Goal: Find contact information: Find contact information

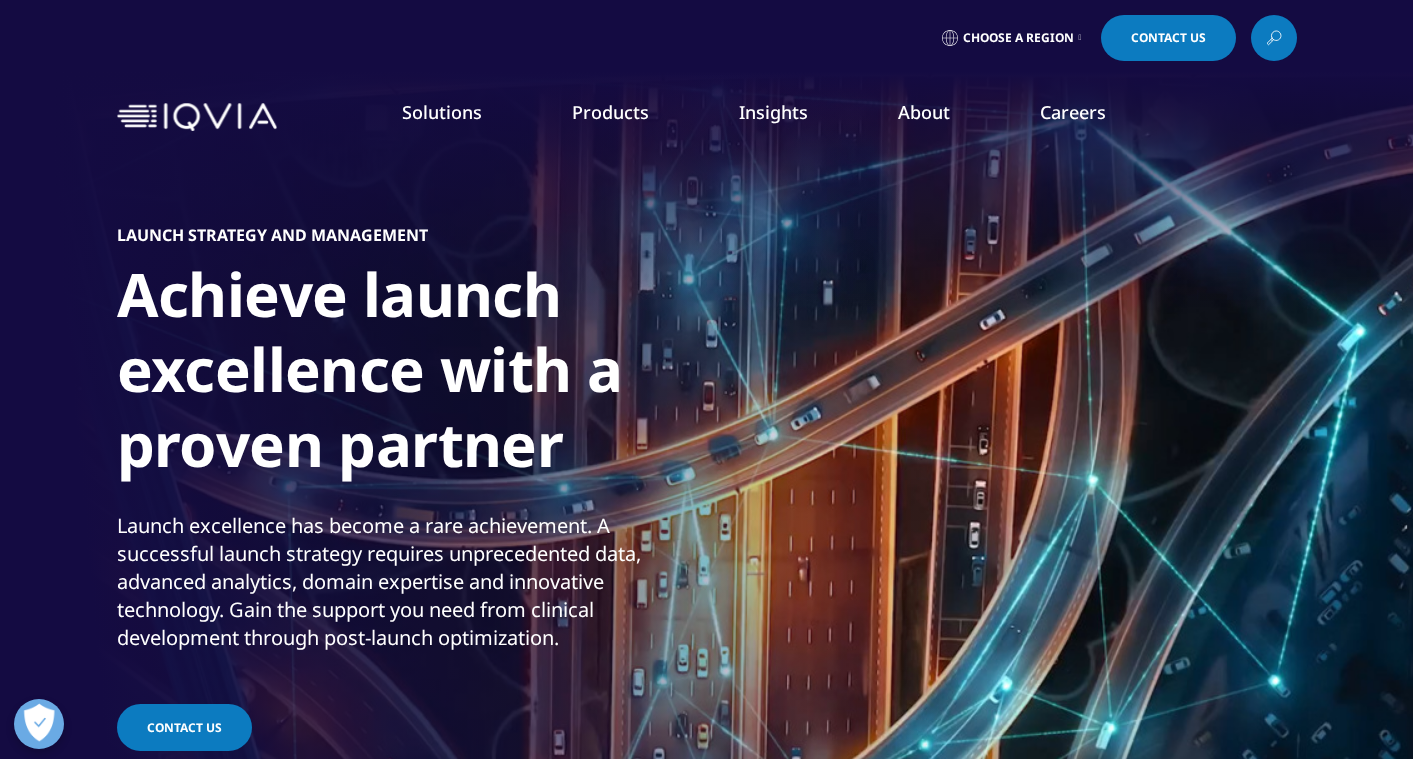
click at [417, 270] on link "Our Story" at bounding box center [549, 269] width 346 height 22
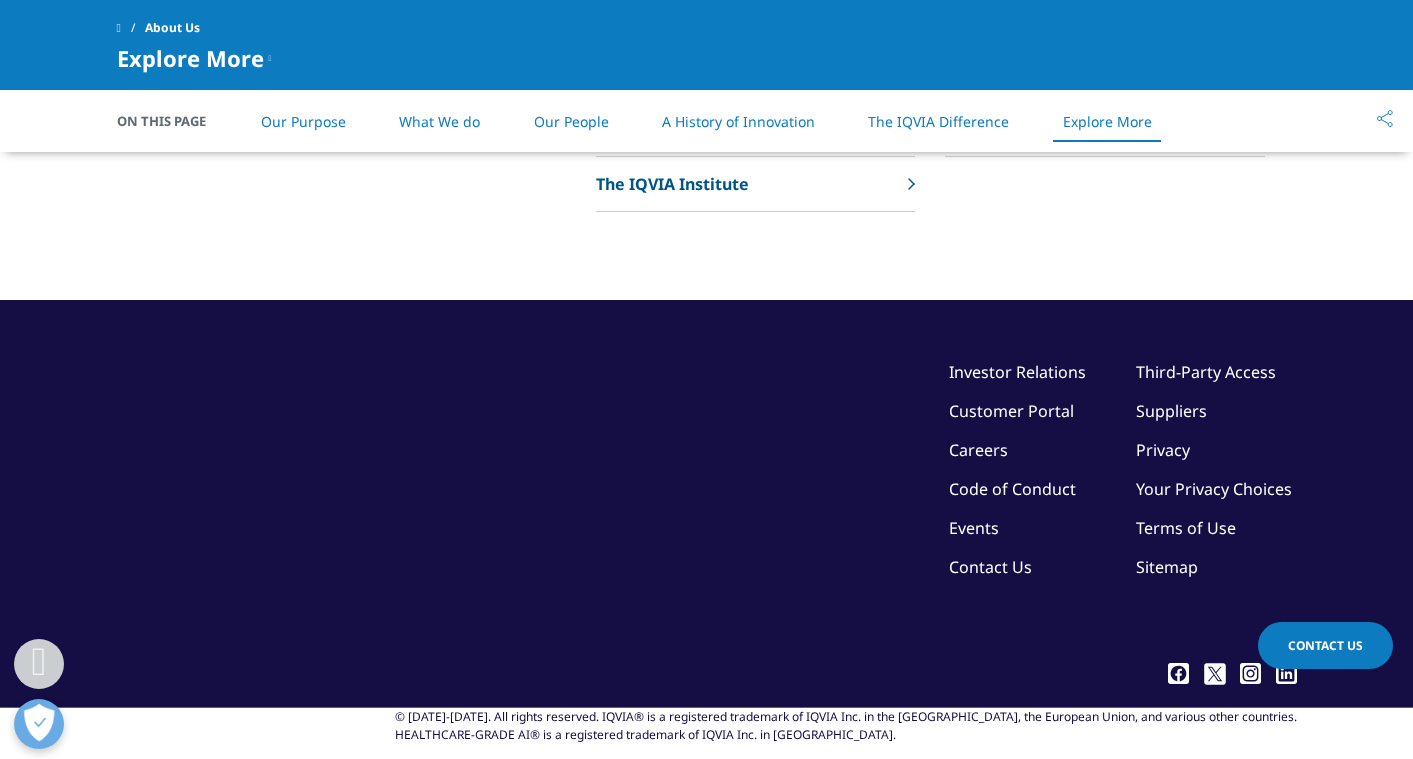
scroll to position [4736, 0]
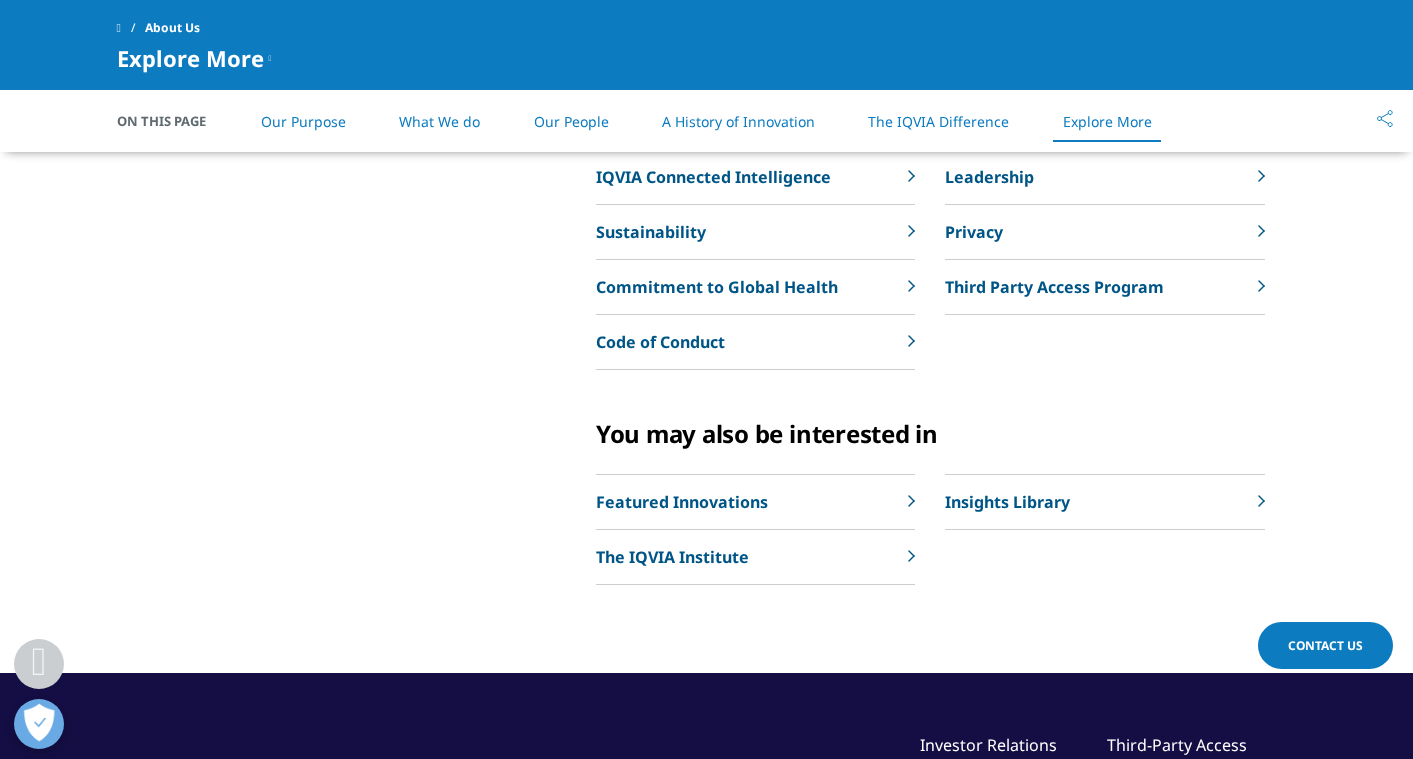
click at [753, 500] on p "Featured Innovations" at bounding box center [682, 502] width 172 height 24
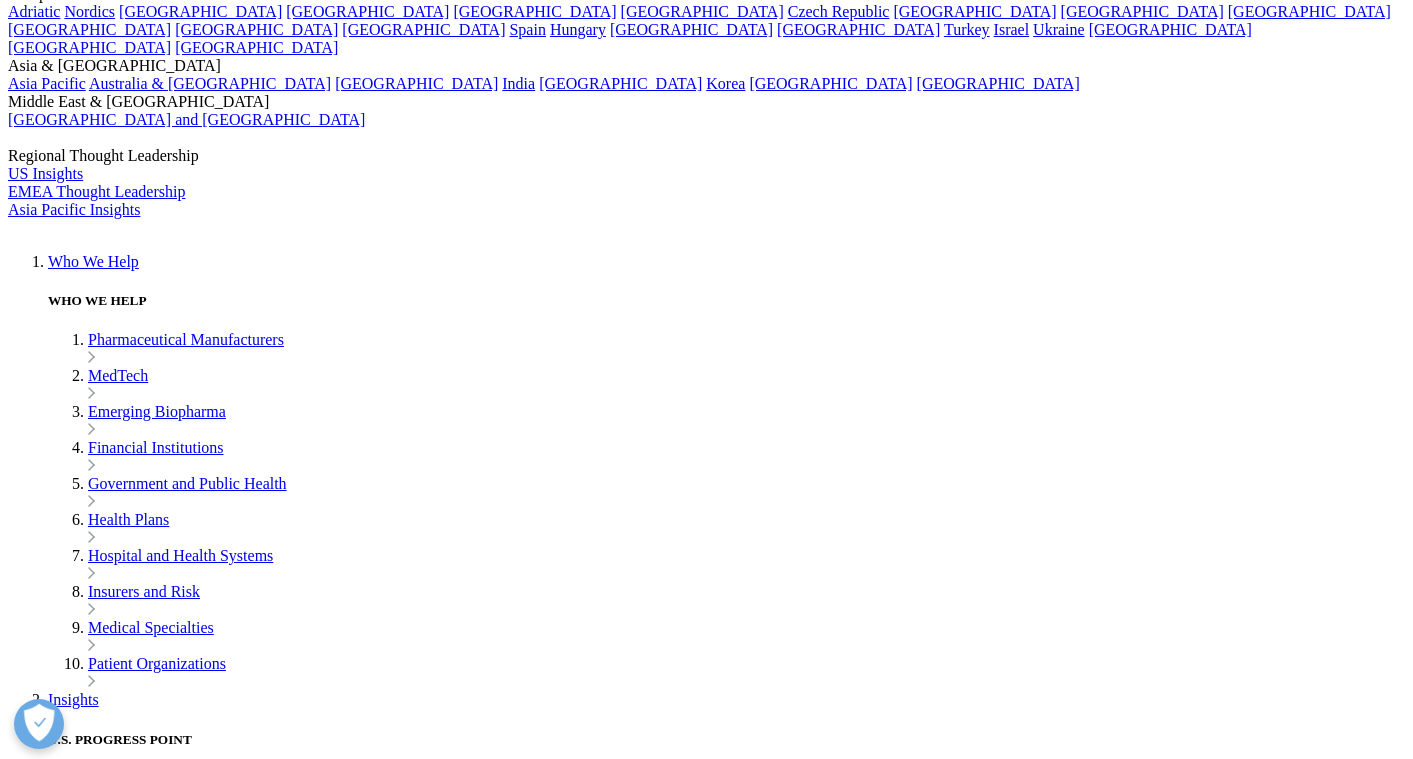
scroll to position [4423, 0]
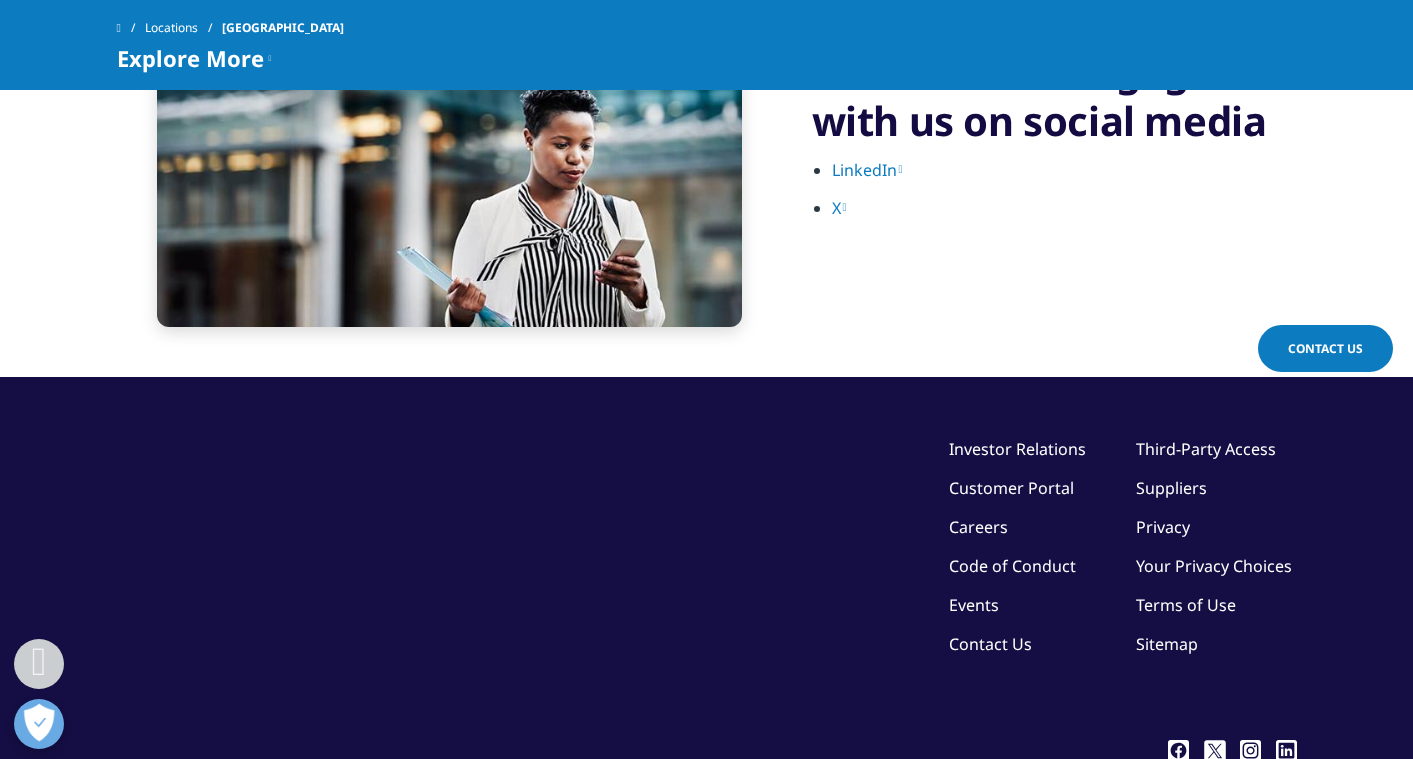
click at [949, 644] on link "Contact Us" at bounding box center [990, 644] width 83 height 22
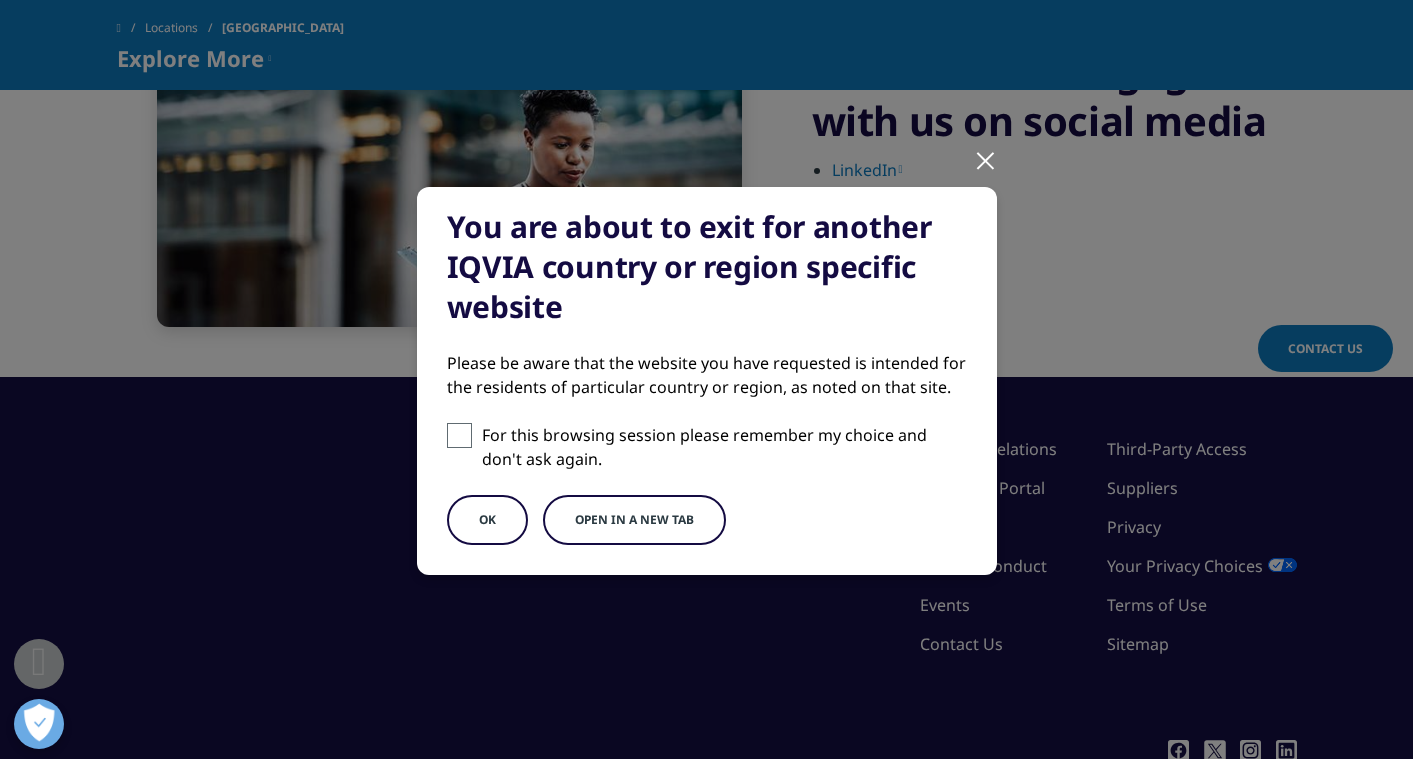
click at [987, 158] on div at bounding box center [985, 159] width 23 height 55
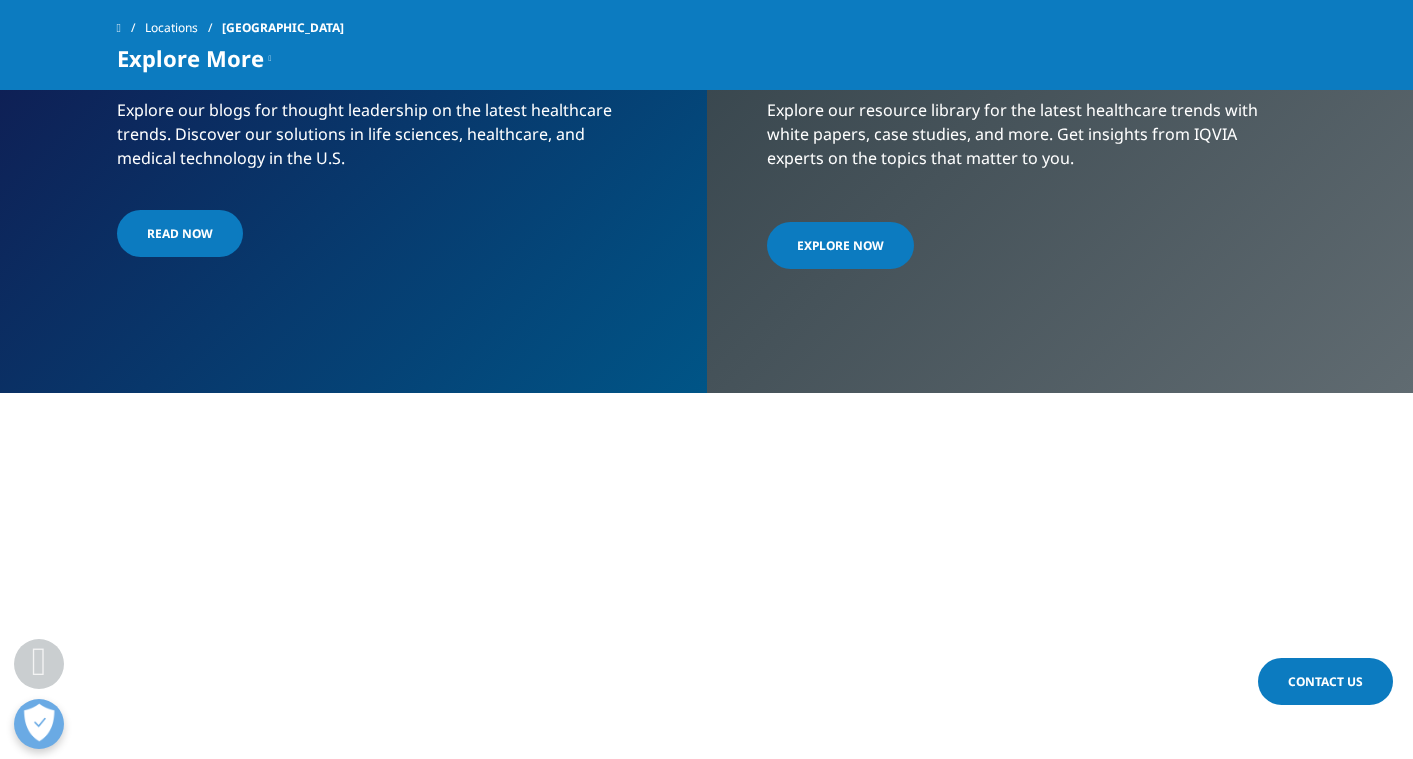
scroll to position [4279, 0]
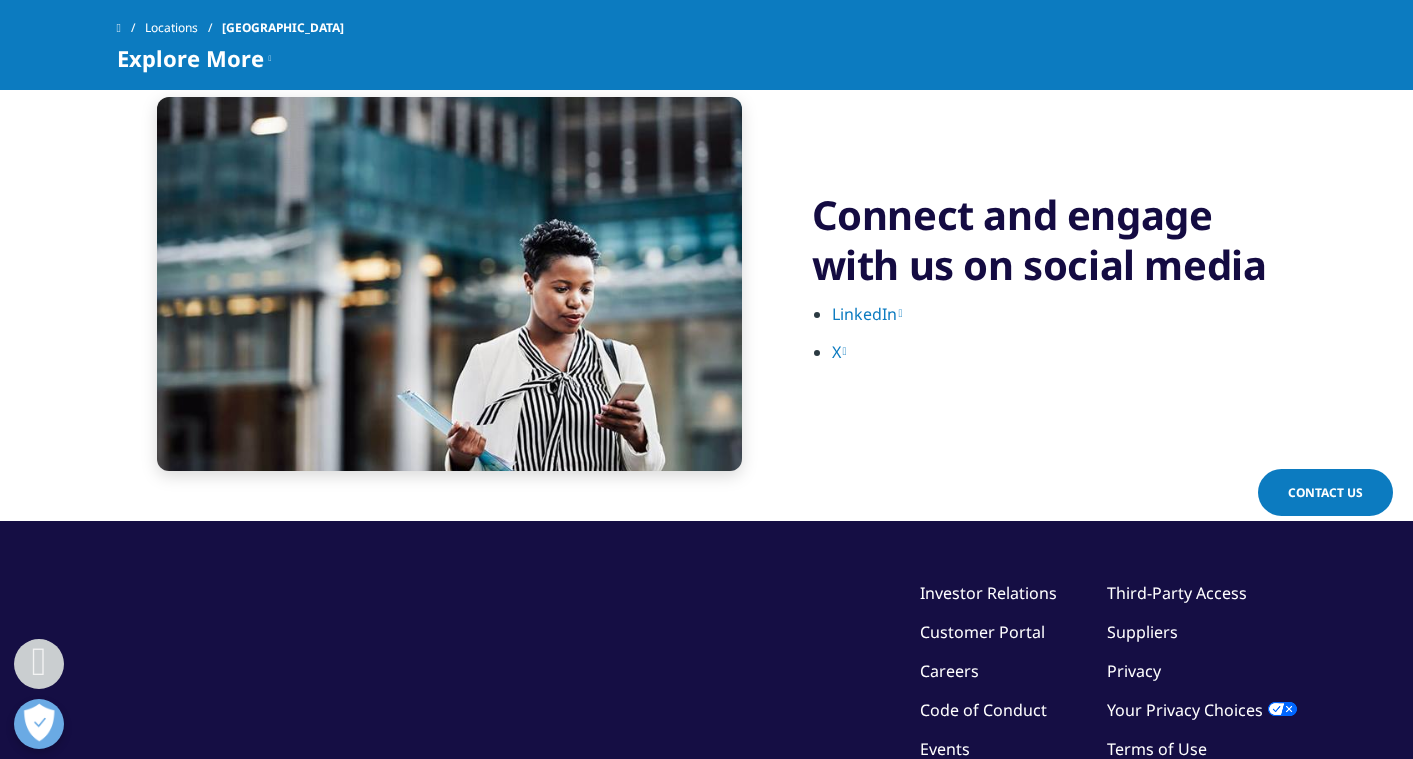
click at [864, 310] on link "LinkedIn" at bounding box center [867, 314] width 71 height 22
